Goal: Transaction & Acquisition: Download file/media

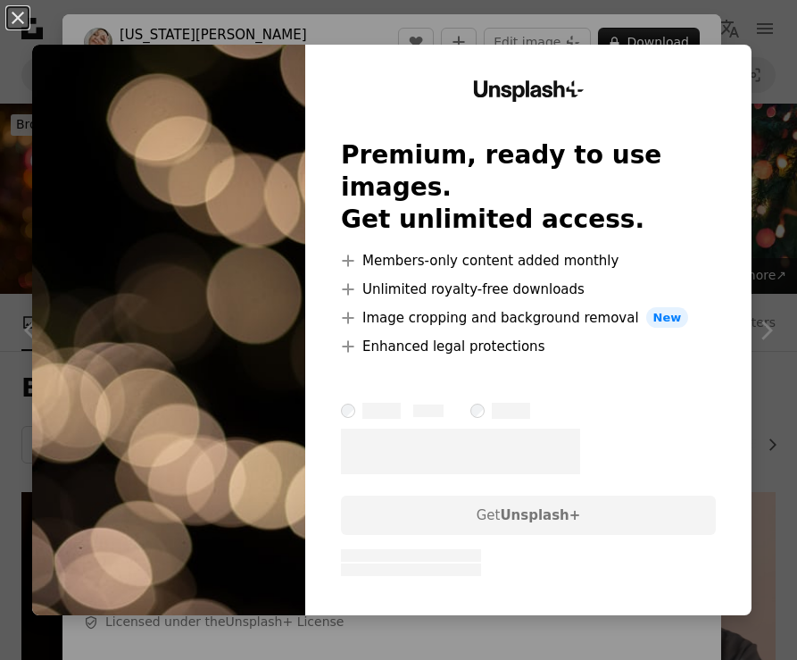
scroll to position [1590, 0]
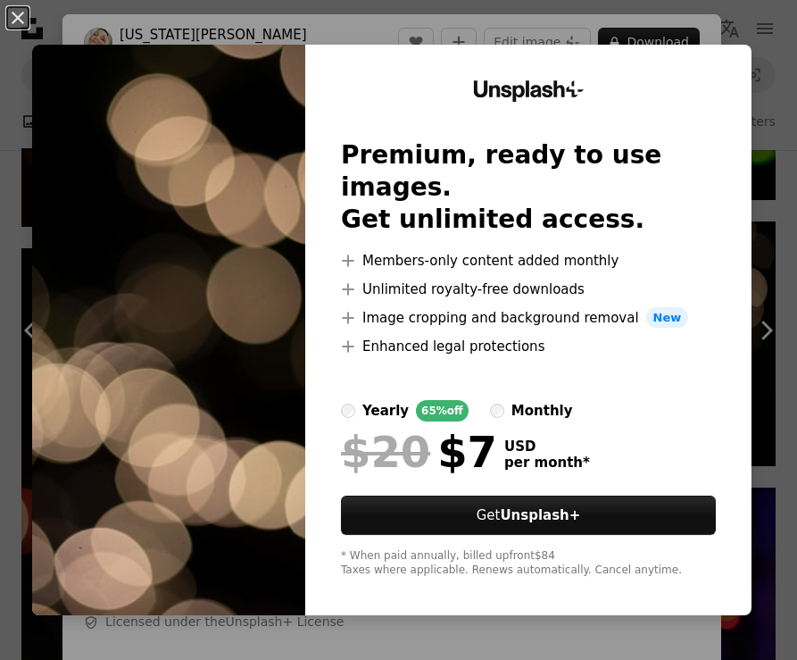
click at [655, 8] on div "An X shape Unsplash+ Premium, ready to use images. Get unlimited access. A plus…" at bounding box center [398, 330] width 797 height 660
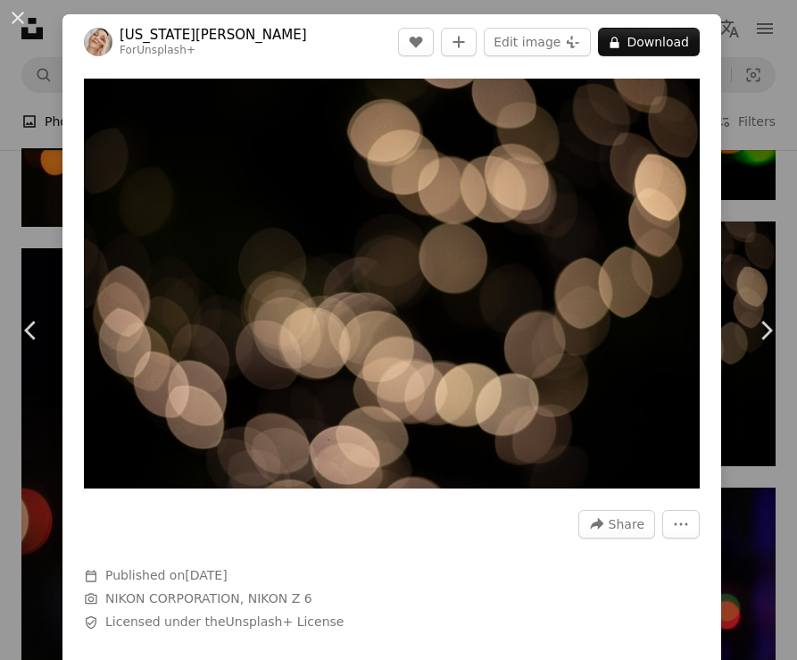
click at [737, 170] on div "An X shape Chevron left Chevron right [US_STATE][PERSON_NAME] For Unsplash+ A h…" at bounding box center [398, 330] width 797 height 660
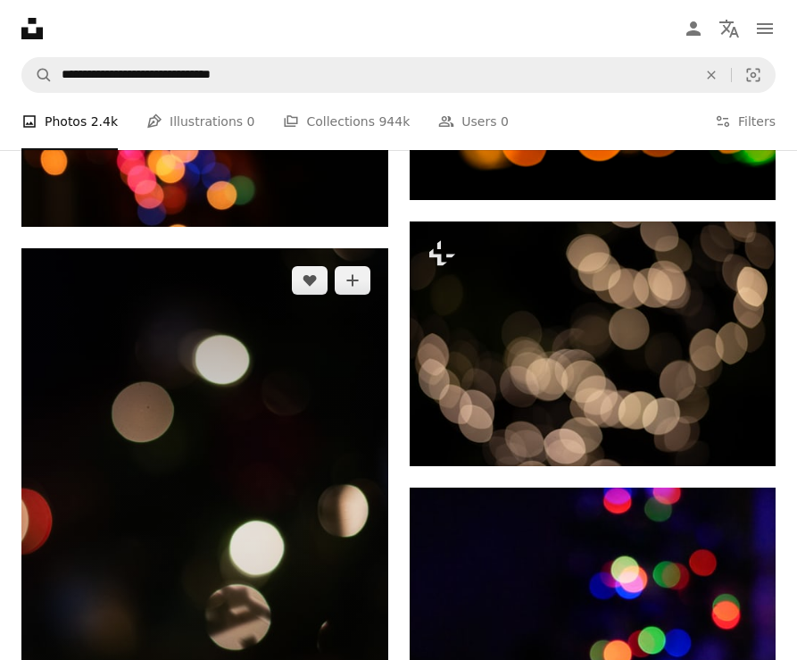
click at [326, 391] on img at bounding box center [204, 523] width 367 height 550
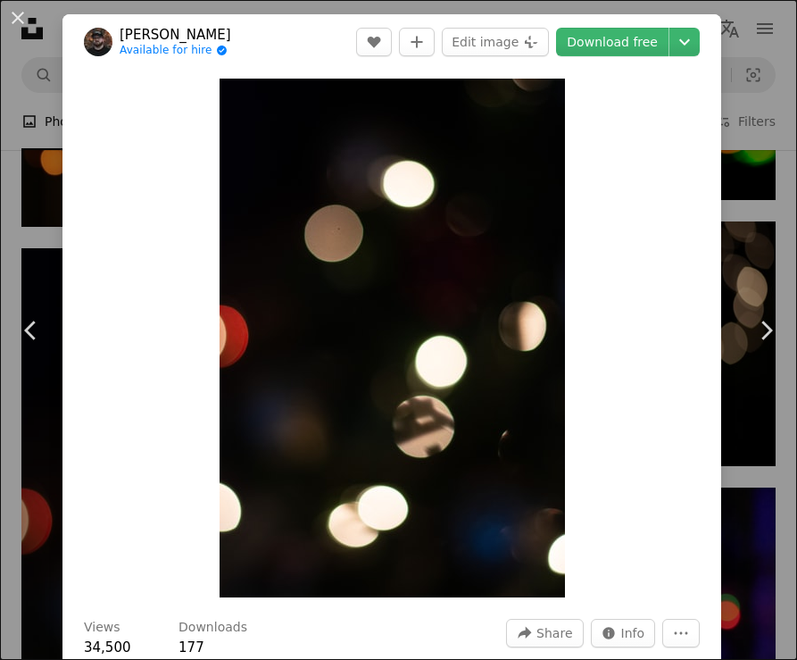
click at [722, 100] on div "Zoom in" at bounding box center [392, 338] width 659 height 537
click at [754, 121] on div "An X shape Chevron left Chevron right [PERSON_NAME] Available for hire A checkm…" at bounding box center [398, 330] width 797 height 660
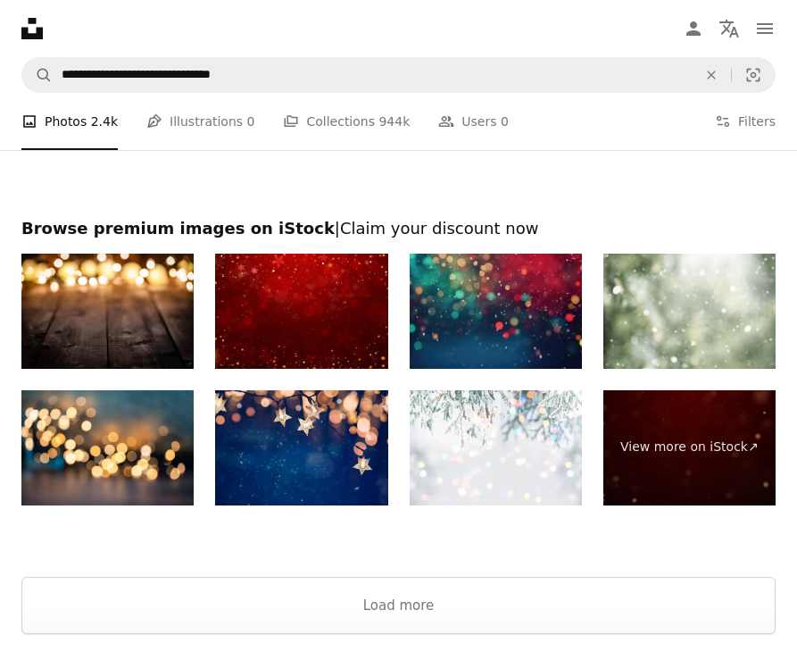
scroll to position [5152, 0]
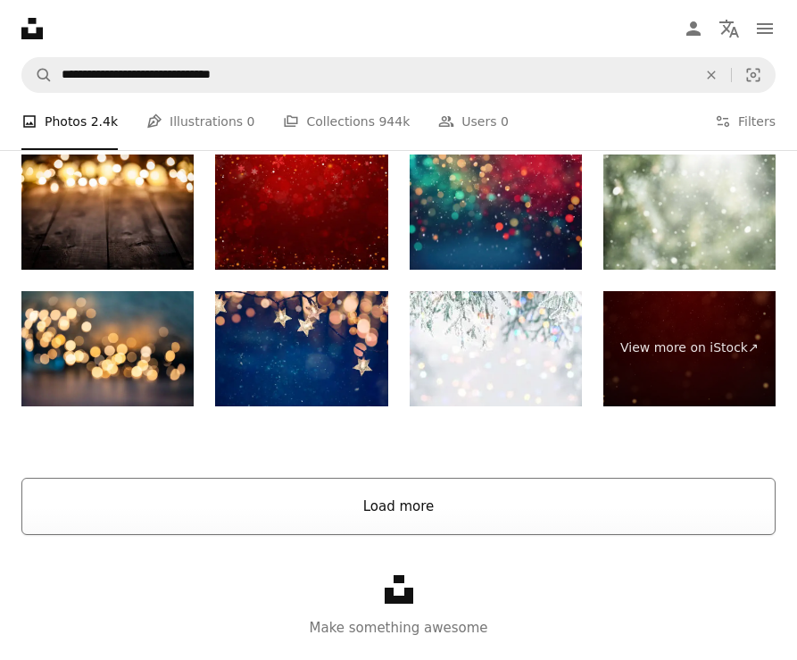
click at [494, 499] on button "Load more" at bounding box center [398, 506] width 755 height 57
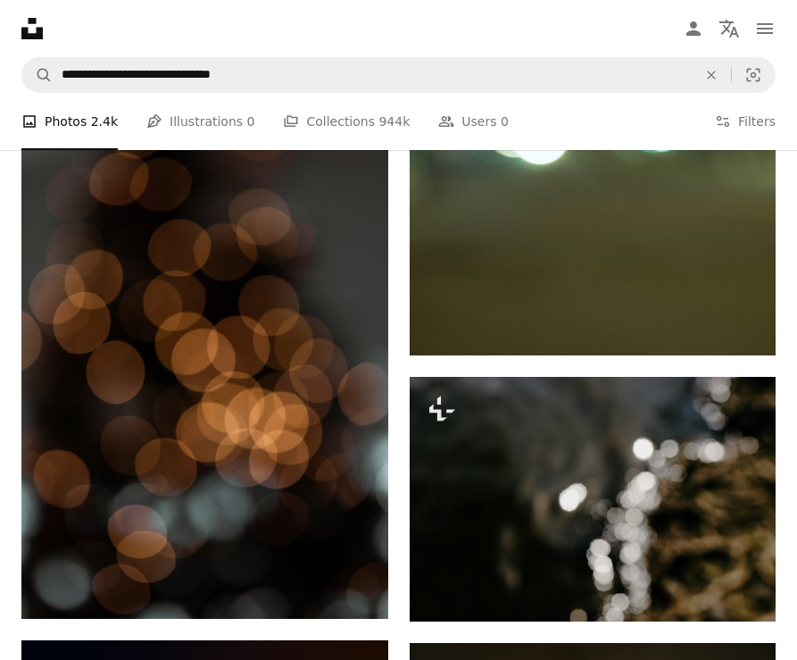
scroll to position [4810, 0]
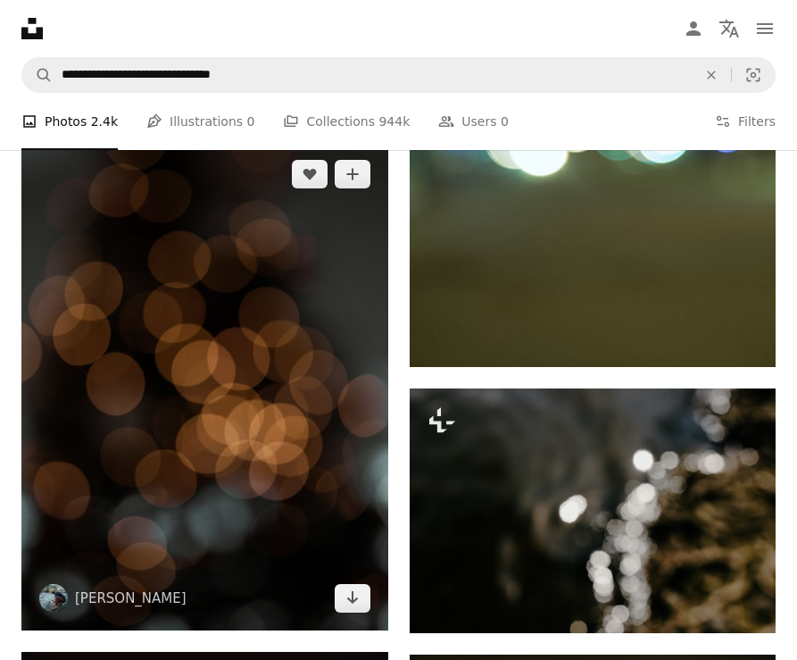
click at [338, 406] on img at bounding box center [204, 386] width 367 height 489
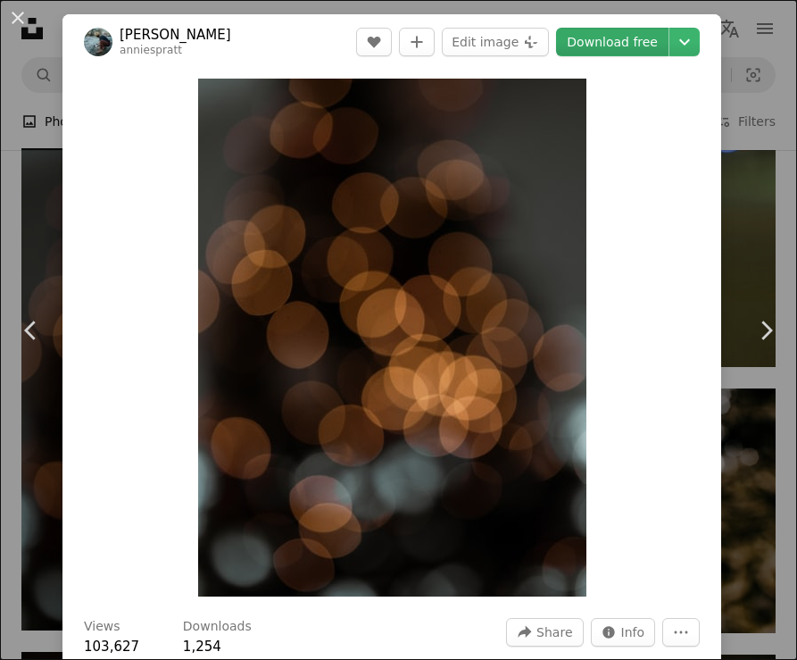
click at [640, 38] on link "Download free" at bounding box center [612, 42] width 113 height 29
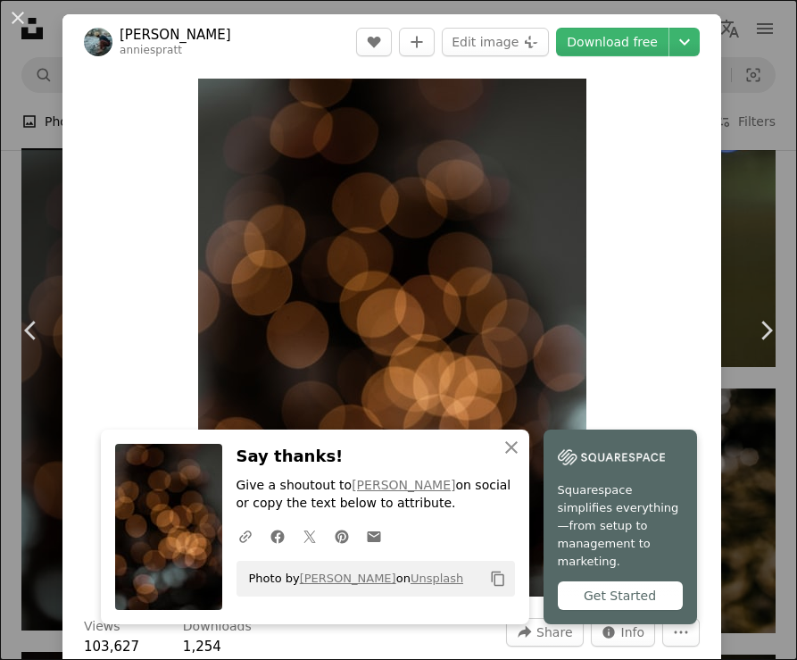
click at [758, 76] on div "An X shape Chevron left Chevron right An X shape Close Say thanks! Give a shout…" at bounding box center [398, 330] width 797 height 660
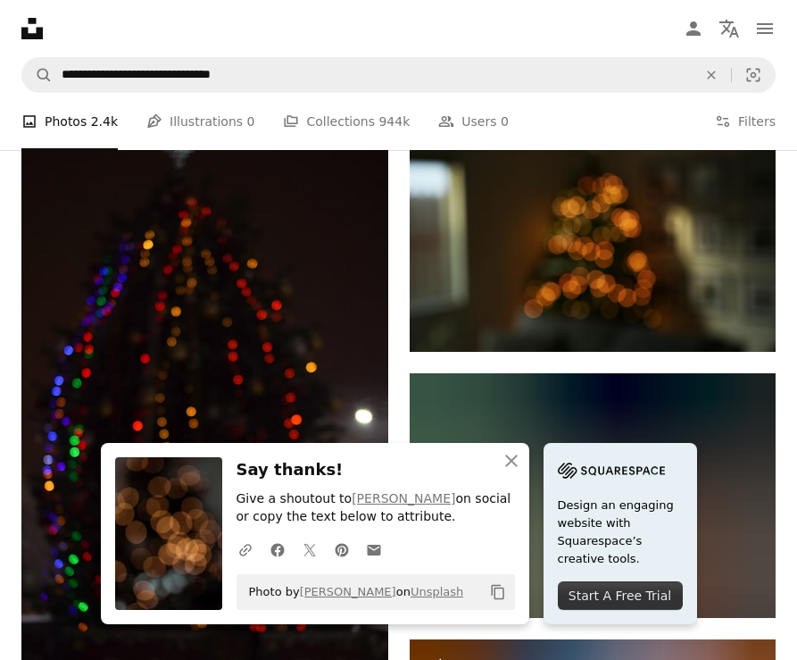
scroll to position [5359, 0]
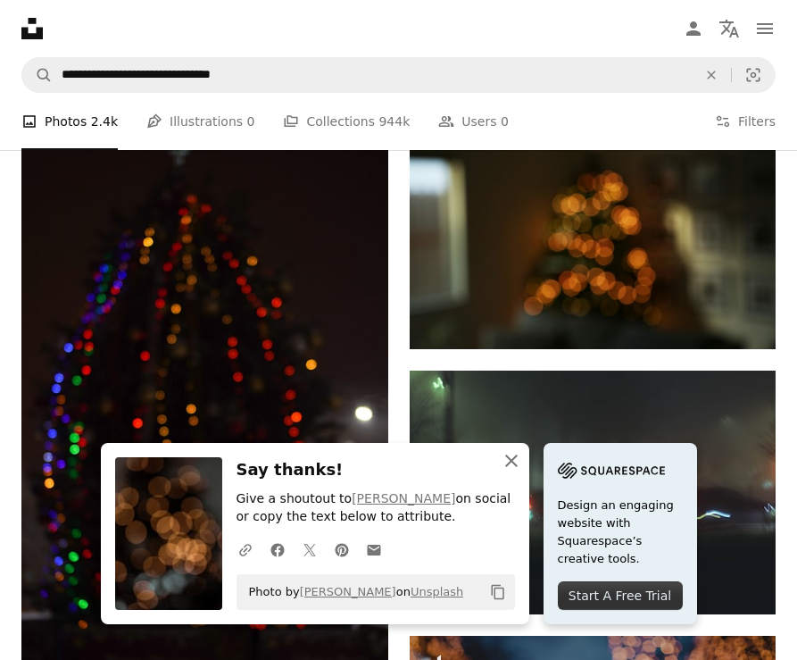
click at [506, 467] on icon "button" at bounding box center [511, 461] width 13 height 13
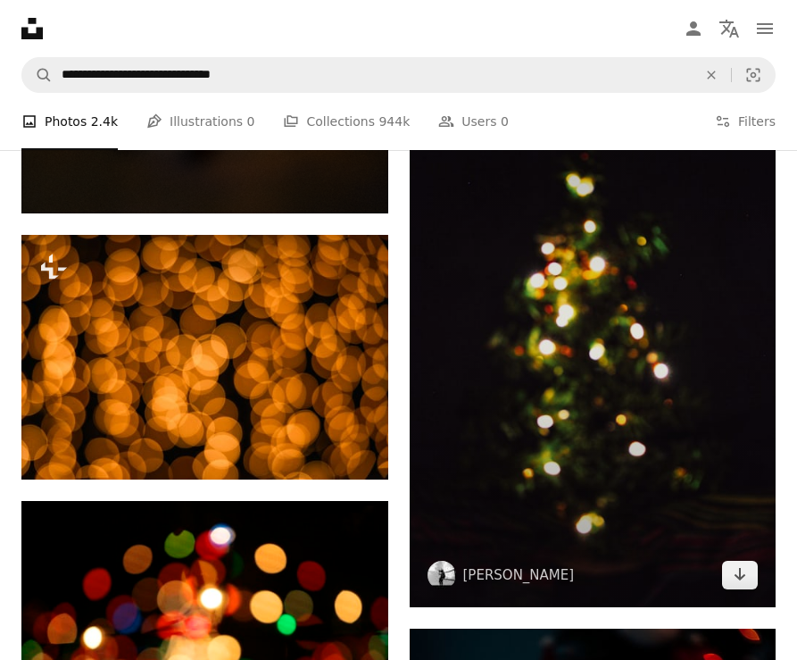
scroll to position [8175, 0]
